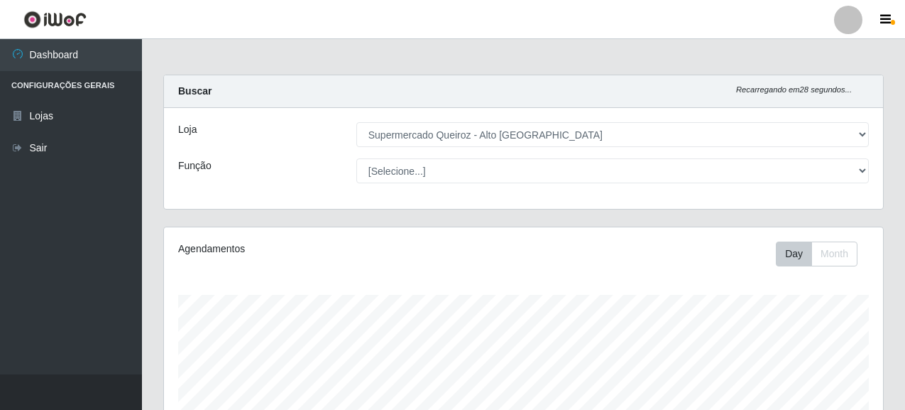
select select "496"
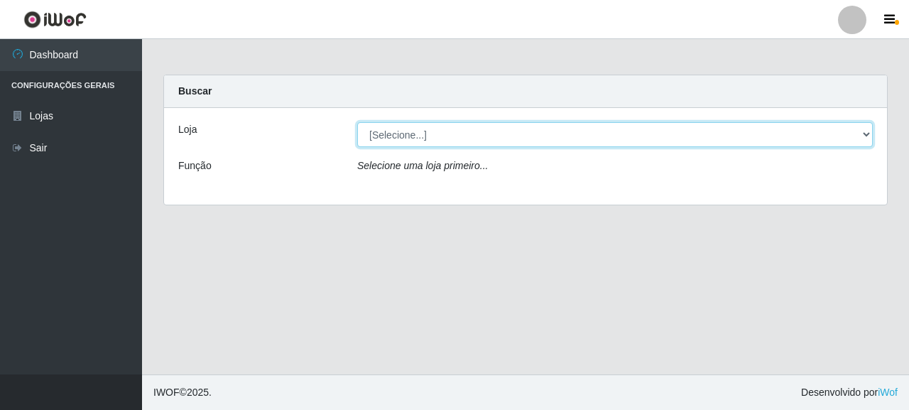
click at [396, 132] on select "[Selecione...] Supermercado Queiroz - [GEOGRAPHIC_DATA]" at bounding box center [614, 134] width 515 height 25
select select "496"
click at [357, 122] on select "[Selecione...] Supermercado Queiroz - [GEOGRAPHIC_DATA]" at bounding box center [614, 134] width 515 height 25
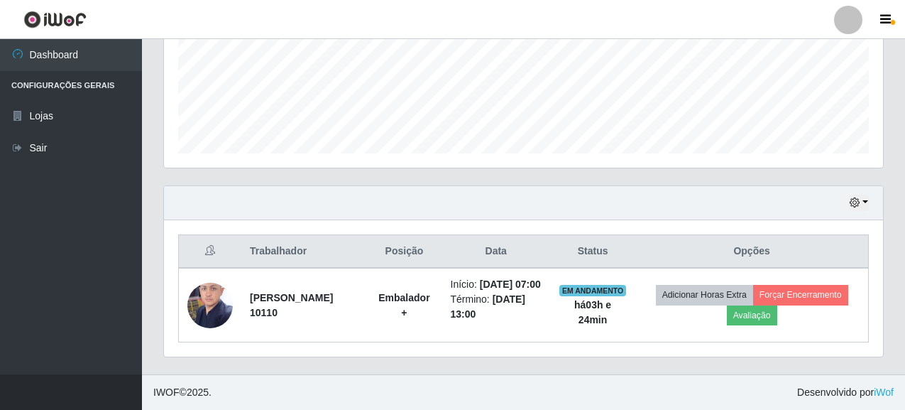
scroll to position [369, 0]
click at [850, 197] on icon "button" at bounding box center [855, 202] width 10 height 10
